Goal: Information Seeking & Learning: Check status

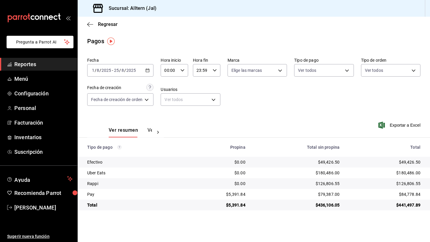
click at [45, 43] on span "Pregunta a Parrot AI" at bounding box center [40, 42] width 48 height 6
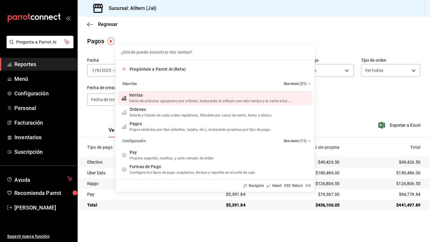
click at [30, 83] on div "¿Dónde puedo encontrar mis ventas? Pregúntale a Parrot AI (Beta) Reportes See m…" at bounding box center [215, 121] width 430 height 242
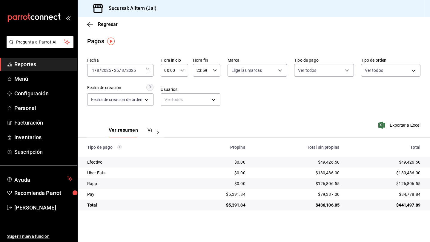
click at [24, 65] on span "Reportes" at bounding box center [43, 64] width 58 height 8
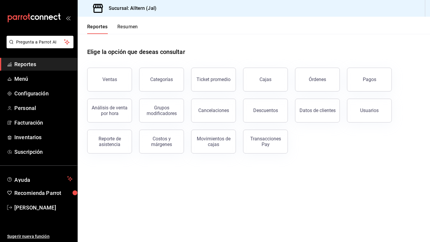
click at [313, 81] on div "Órdenes" at bounding box center [316, 80] width 17 height 6
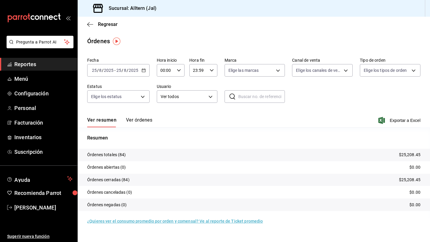
click at [142, 71] on icon "button" at bounding box center [143, 70] width 4 height 4
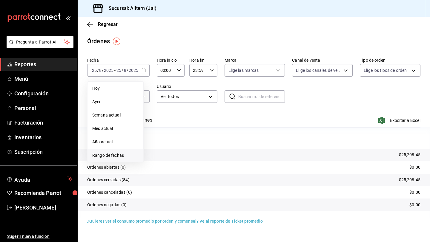
click at [116, 154] on span "Rango de fechas" at bounding box center [115, 155] width 46 height 6
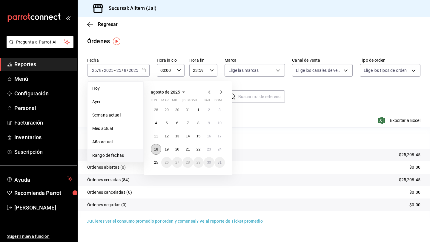
click at [155, 151] on abbr "18" at bounding box center [156, 149] width 4 height 4
click at [221, 151] on abbr "24" at bounding box center [219, 149] width 4 height 4
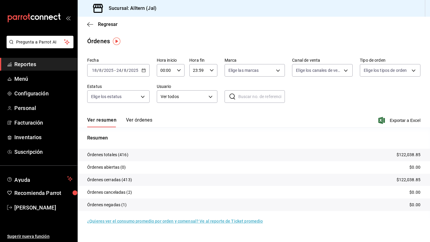
click at [22, 63] on span "Reportes" at bounding box center [43, 64] width 58 height 8
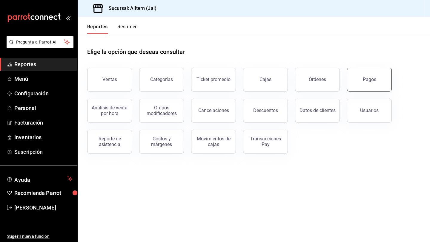
click at [360, 78] on button "Pagos" at bounding box center [369, 80] width 45 height 24
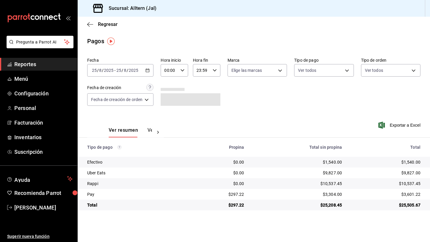
click at [146, 72] on icon "button" at bounding box center [147, 70] width 4 height 4
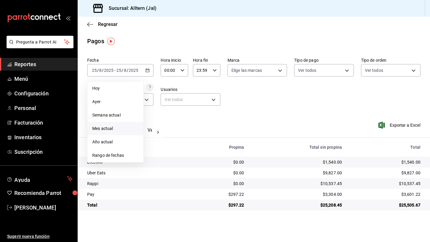
click at [100, 130] on span "Mes actual" at bounding box center [115, 129] width 46 height 6
